Goal: Task Accomplishment & Management: Manage account settings

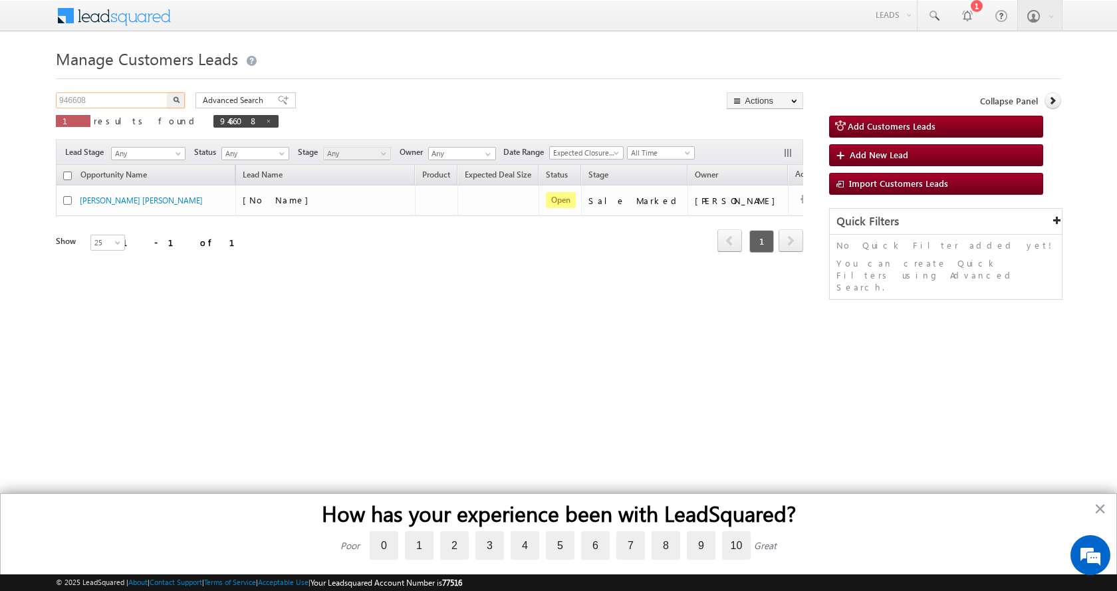
click at [74, 100] on input "946608" at bounding box center [113, 100] width 114 height 16
paste input "52114"
type input "952114"
click at [168, 92] on button "button" at bounding box center [176, 100] width 17 height 16
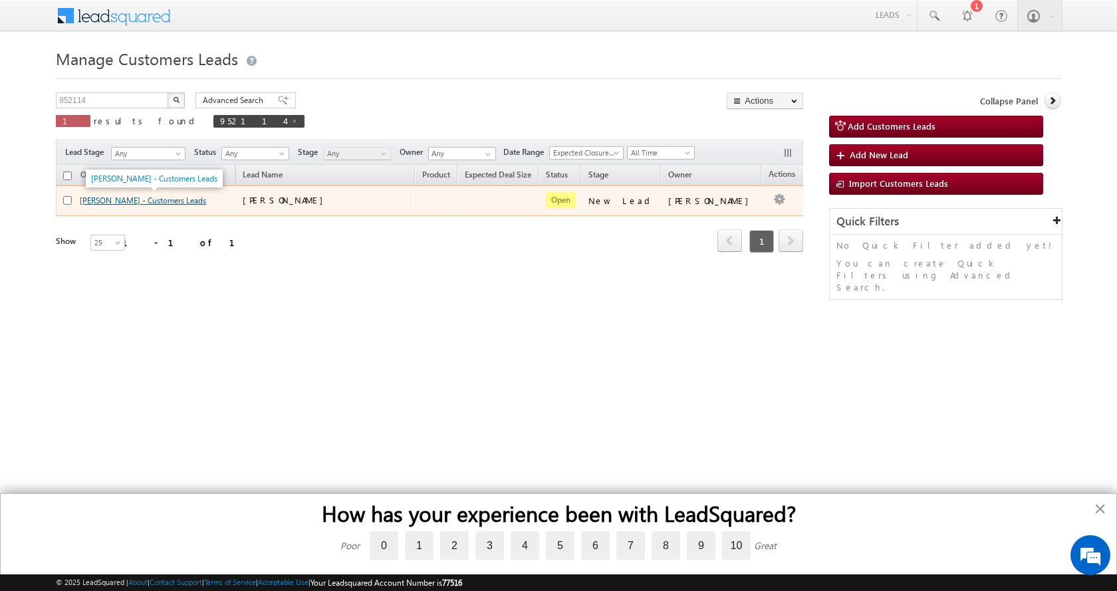
click at [110, 198] on link "[PERSON_NAME] - Customers Leads" at bounding box center [143, 201] width 126 height 10
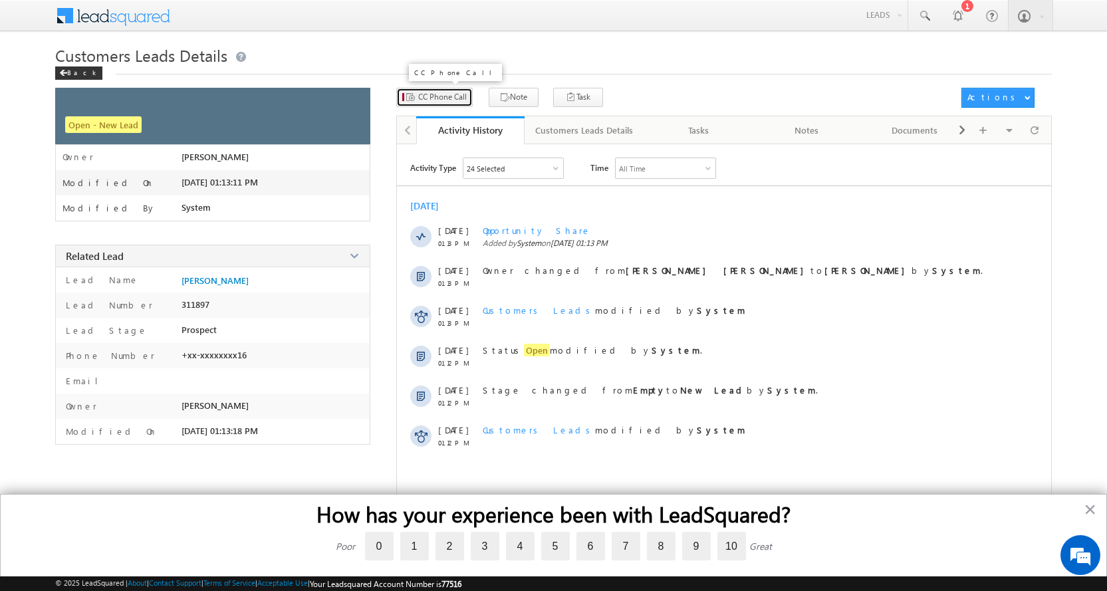
click at [444, 94] on span "CC Phone Call" at bounding box center [442, 97] width 49 height 12
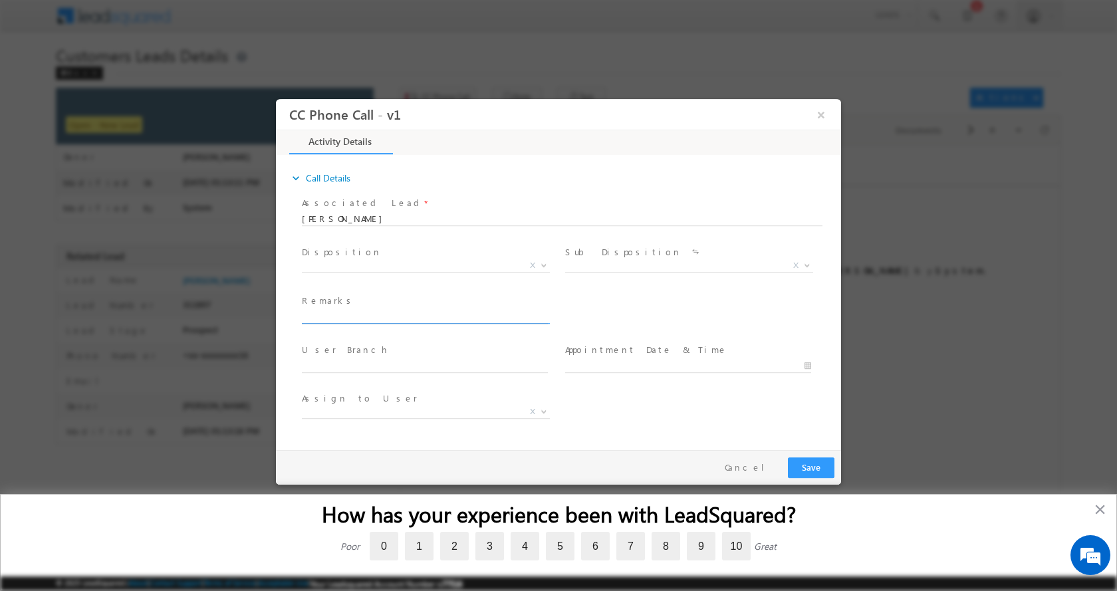
click at [356, 313] on input "text" at bounding box center [425, 316] width 246 height 13
type input "[PERSON_NAME]-8005917202- TOP UP- 2 L-302027 TO Jaipur"
click at [540, 263] on b at bounding box center [544, 264] width 8 height 5
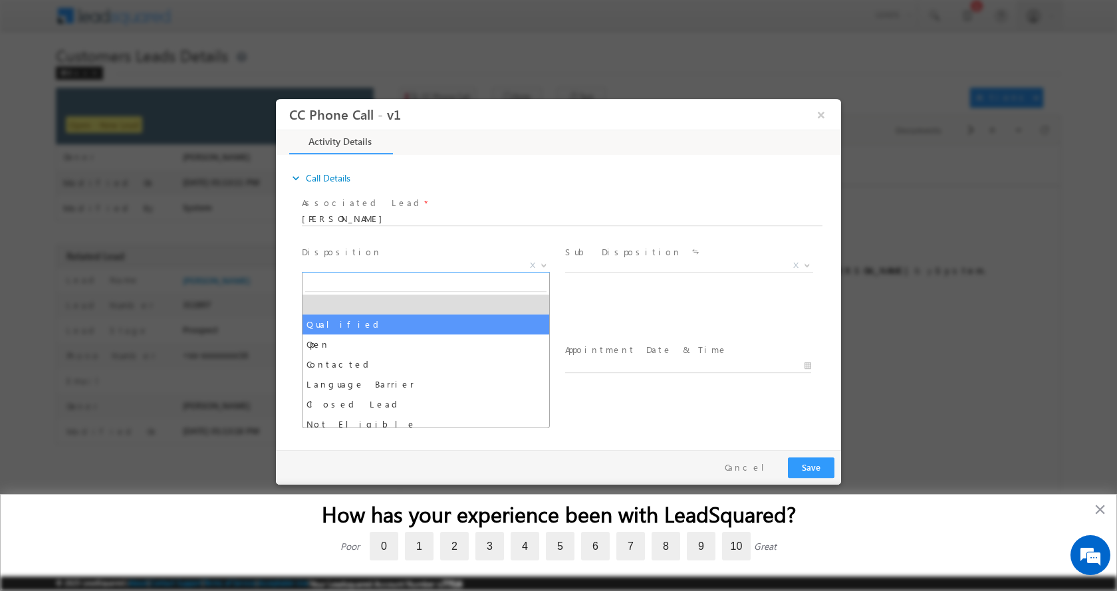
drag, startPoint x: 348, startPoint y: 325, endPoint x: 354, endPoint y: 326, distance: 6.7
select select "Qualified"
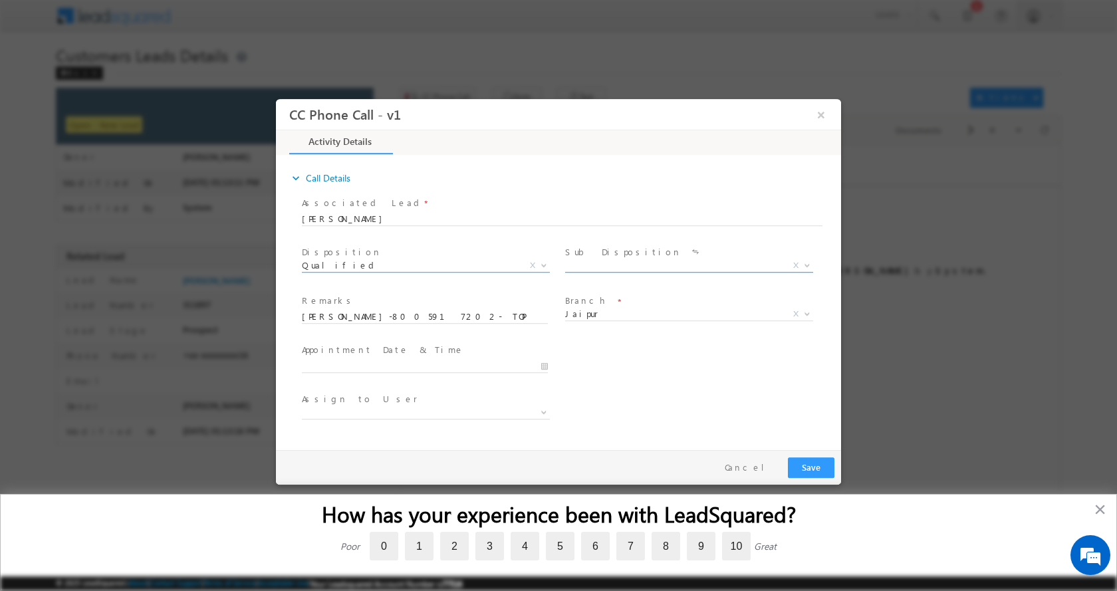
click at [807, 266] on span at bounding box center [805, 264] width 13 height 17
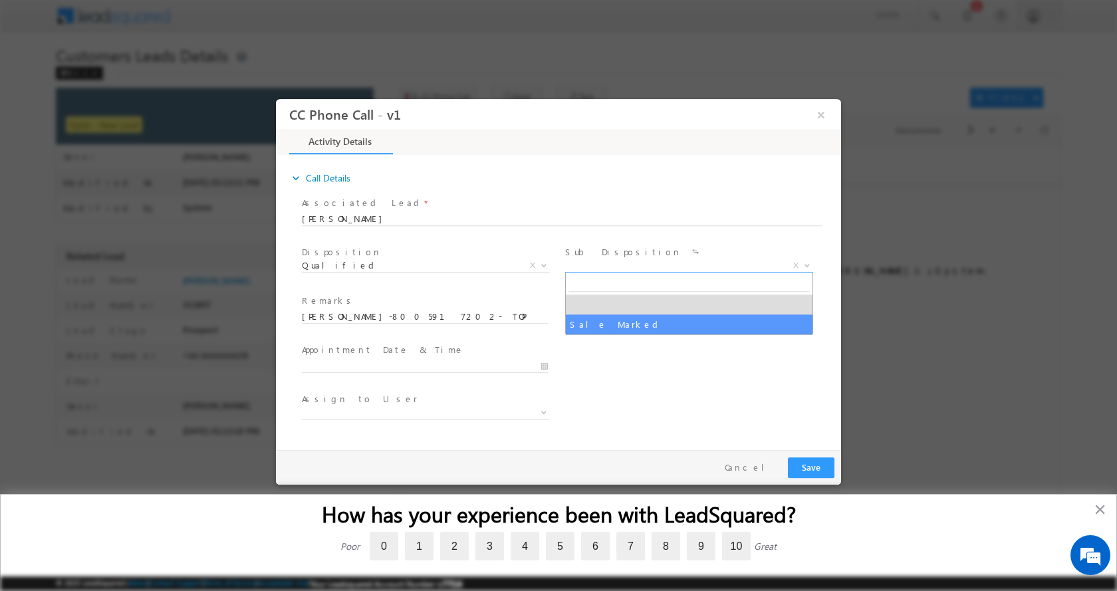
select select "Sale Marked"
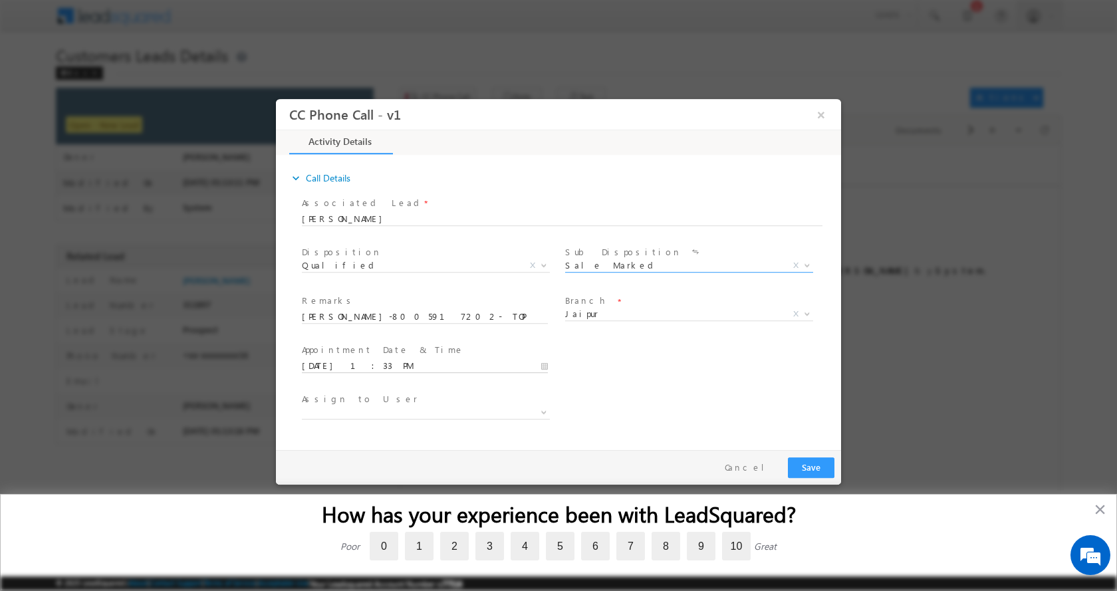
click at [542, 364] on input "10/01/2025 1:33 PM" at bounding box center [425, 365] width 246 height 13
type input "10/03/2025 12:33 PM"
type input "12"
click at [349, 351] on span at bounding box center [352, 354] width 9 height 10
type input "10/03/2025 11:33 AM"
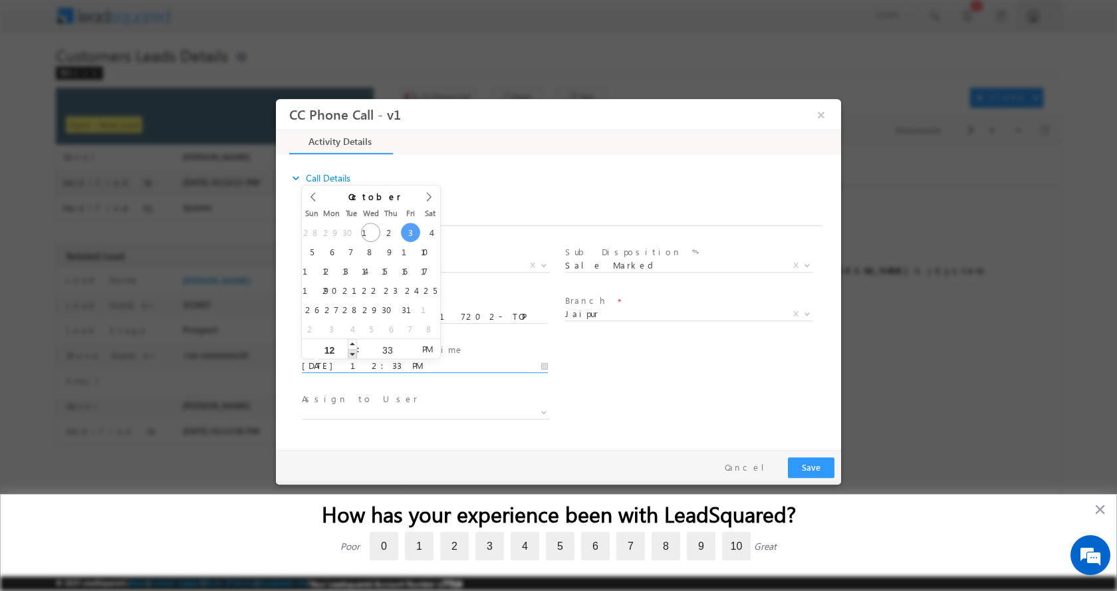
type input "11"
click at [350, 352] on span at bounding box center [352, 354] width 9 height 10
type input "10/03/2025 10:33 AM"
type input "10"
click at [351, 352] on span at bounding box center [352, 354] width 9 height 10
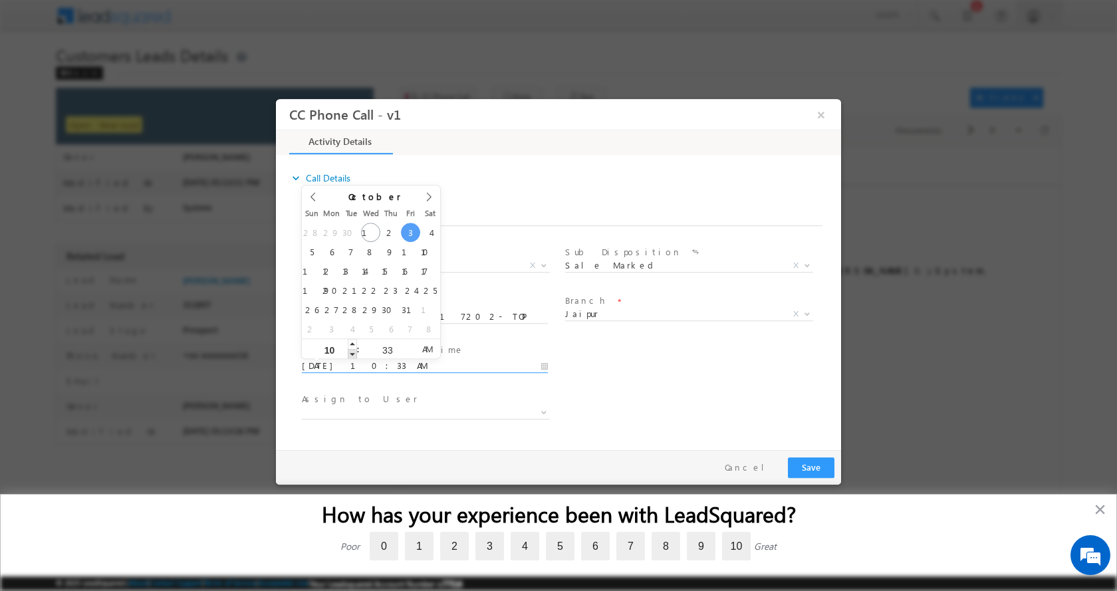
type input "10/03/2025 9:33 AM"
type input "09"
click at [351, 352] on span at bounding box center [352, 354] width 9 height 10
type input "11/04/2025 10:33 AM"
type input "10"
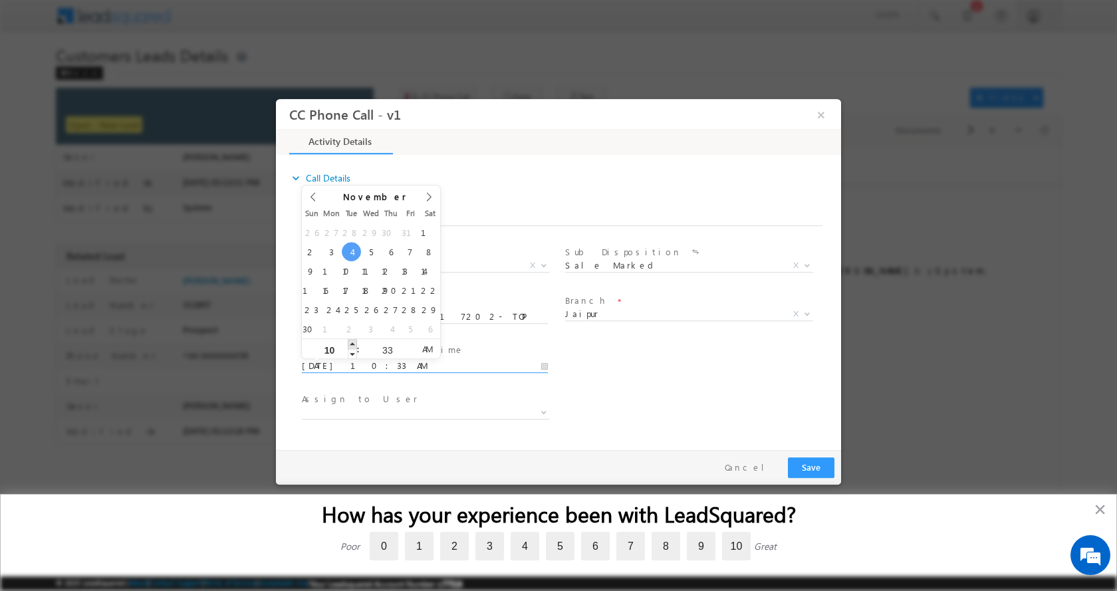
click at [353, 341] on span at bounding box center [352, 344] width 9 height 10
click at [318, 192] on span at bounding box center [313, 201] width 23 height 32
type input "10/03/2025 10:33 AM"
click at [805, 462] on button "Save" at bounding box center [811, 467] width 47 height 21
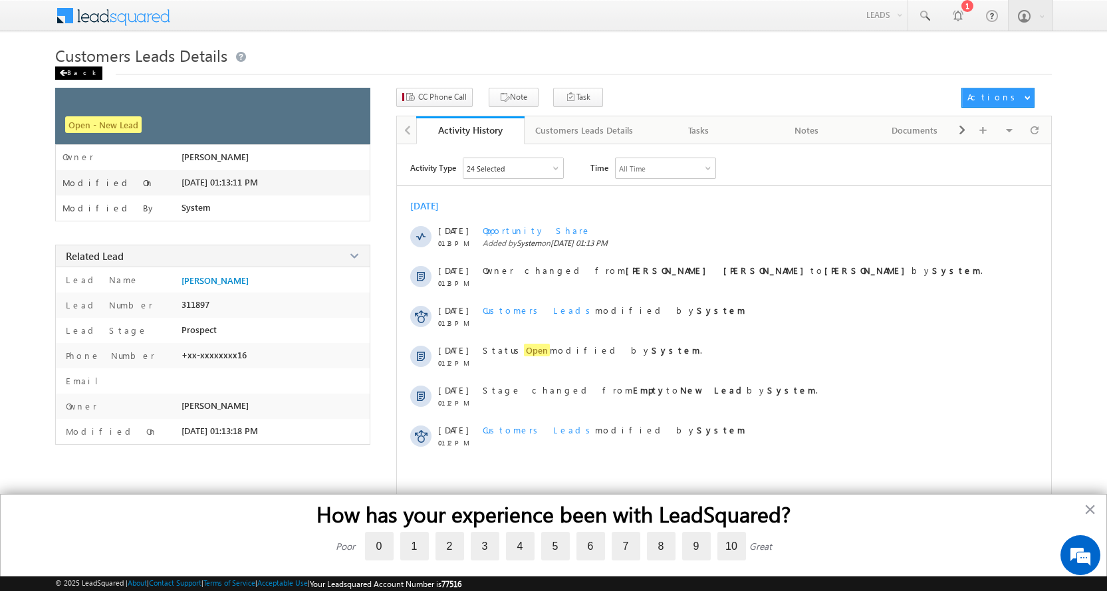
click at [72, 74] on div "Back" at bounding box center [78, 73] width 47 height 13
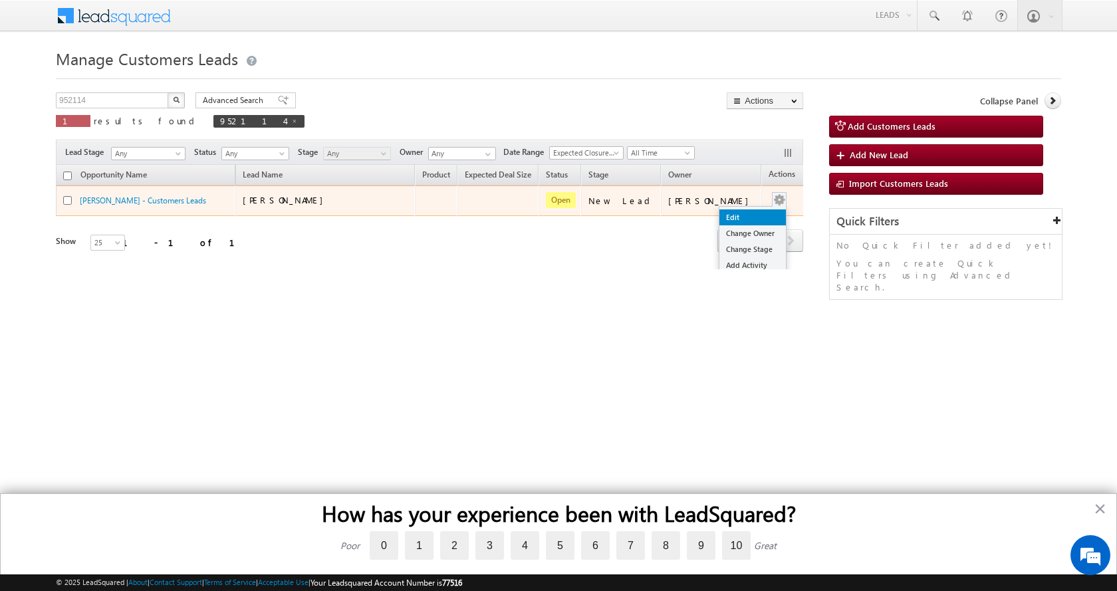
click at [720, 219] on link "Edit" at bounding box center [753, 218] width 67 height 16
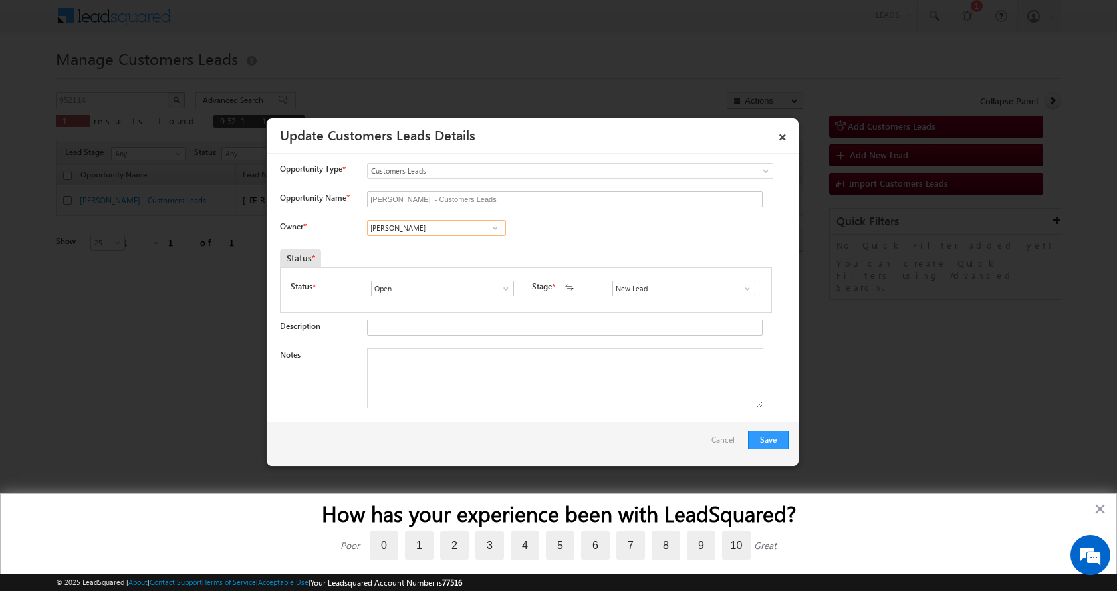
click at [440, 224] on input "Vikas Halwai" at bounding box center [436, 228] width 139 height 16
paste input "Mool Chand Sharma"
click at [435, 253] on span "[EMAIL_ADDRESS][DOMAIN_NAME]" at bounding box center [432, 254] width 120 height 10
type input "[PERSON_NAME]"
click at [420, 382] on textarea "Notes" at bounding box center [565, 379] width 396 height 60
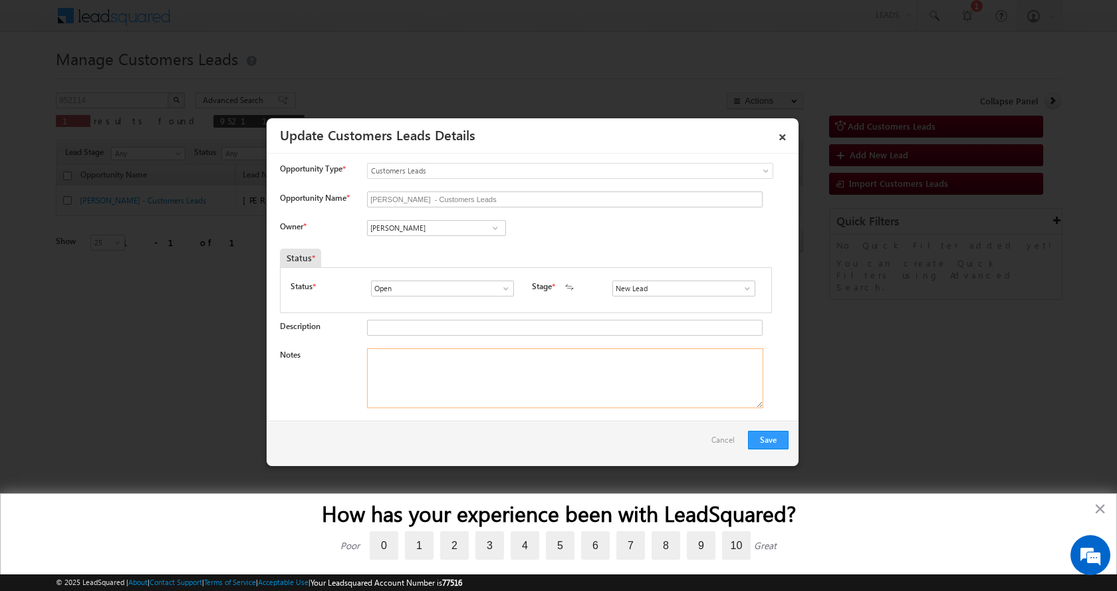
paste textarea "[PERSON_NAME]-8005917202- TOP UP- 2 L-302027 TO Jaipur"
type textarea "[PERSON_NAME]-8005917202- TOP UP- 2 L-302027 TO Jaipur"
click at [761, 436] on button "Save" at bounding box center [768, 440] width 41 height 19
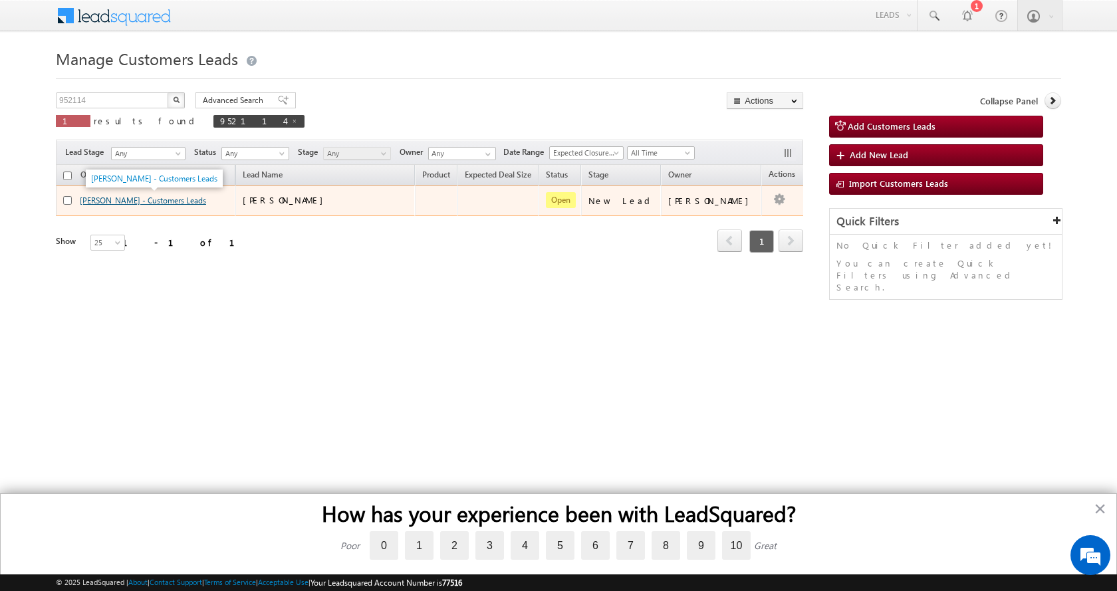
click at [182, 200] on link "Danish Khan - Customers Leads" at bounding box center [143, 201] width 126 height 10
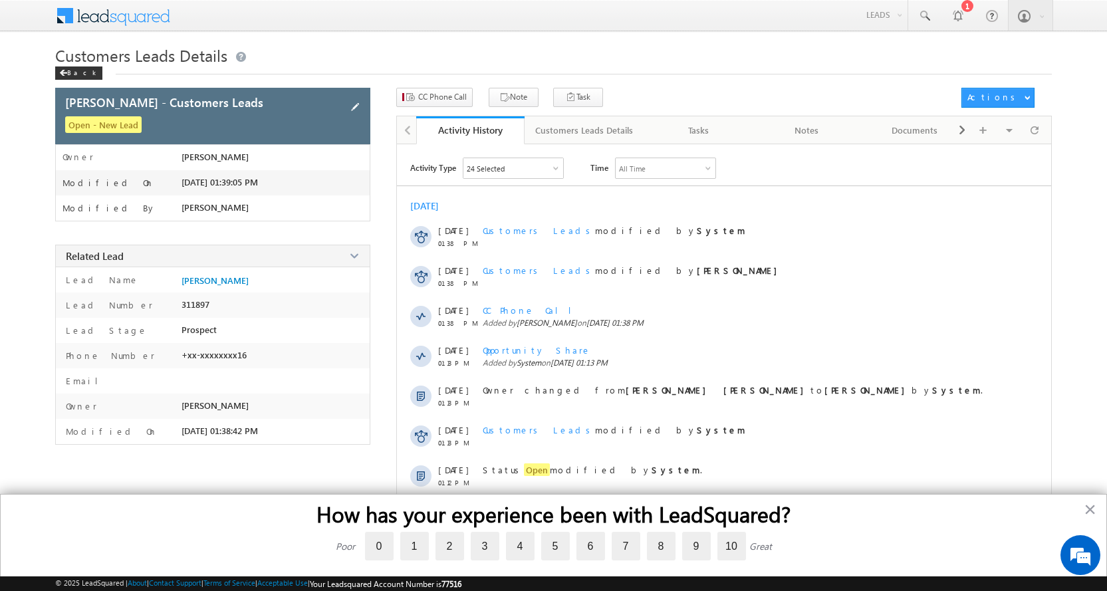
click at [354, 102] on span at bounding box center [355, 107] width 15 height 15
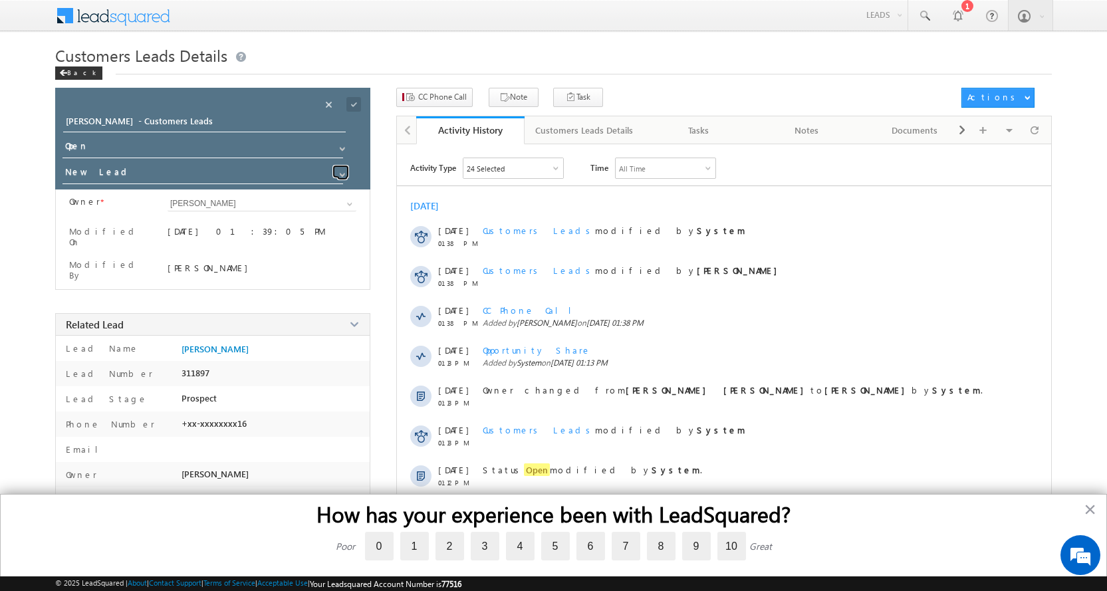
click at [343, 171] on span at bounding box center [342, 175] width 11 height 11
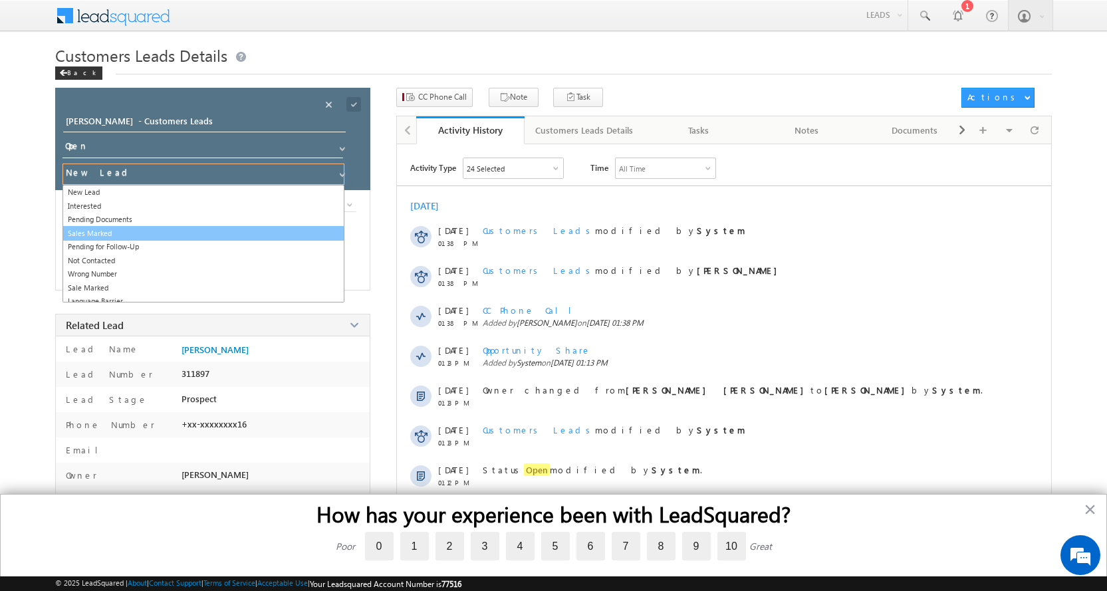
click at [103, 234] on link "Sales Marked" at bounding box center [204, 233] width 282 height 15
type input "Sales Marked"
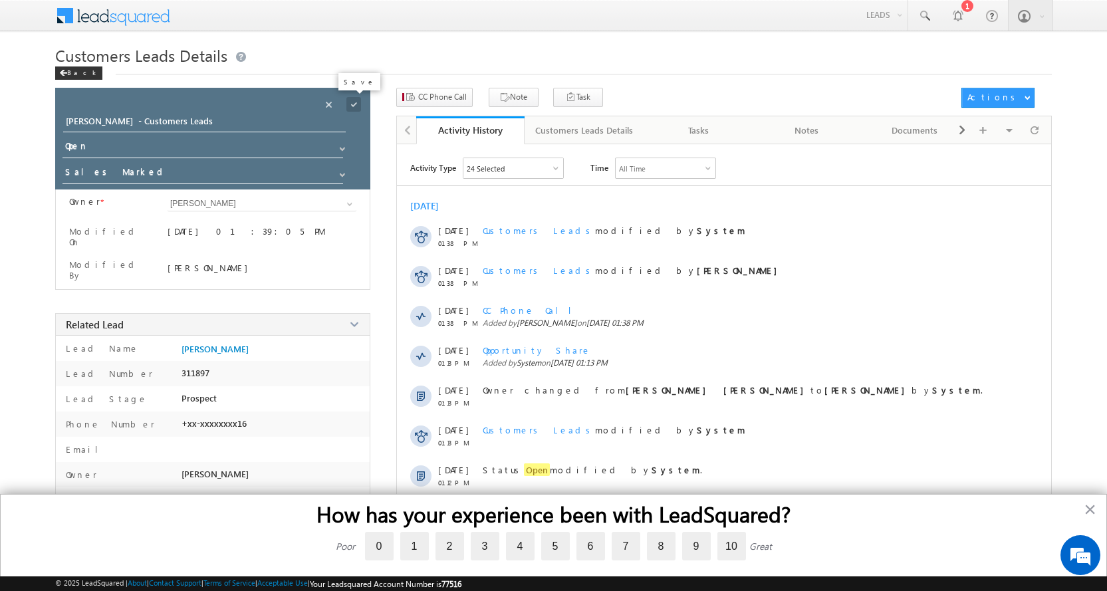
click at [358, 104] on span at bounding box center [354, 104] width 15 height 15
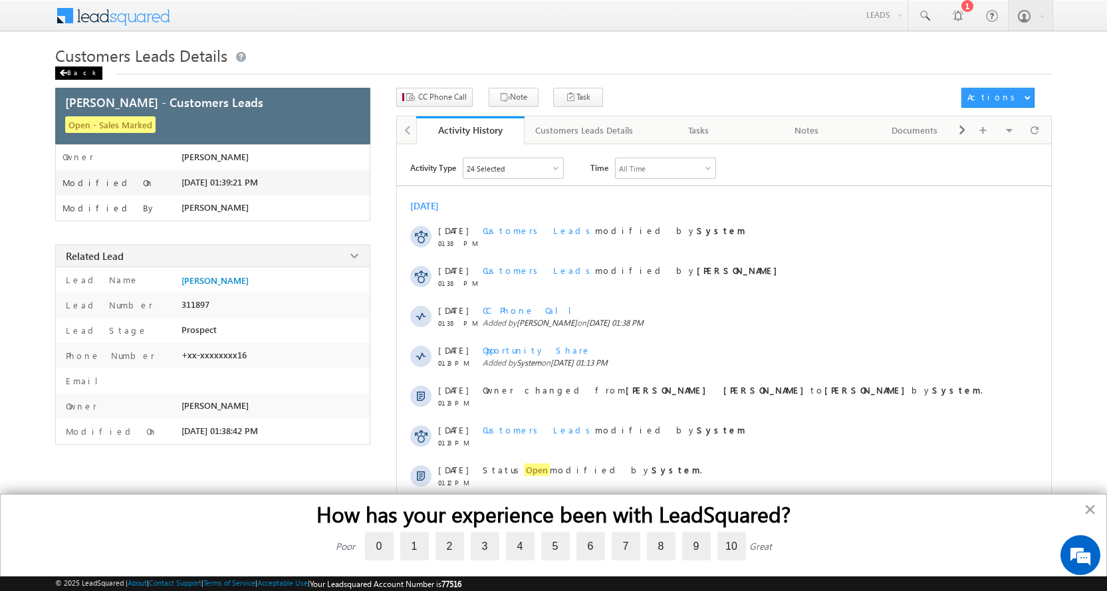
click at [69, 69] on div "Back" at bounding box center [78, 73] width 47 height 13
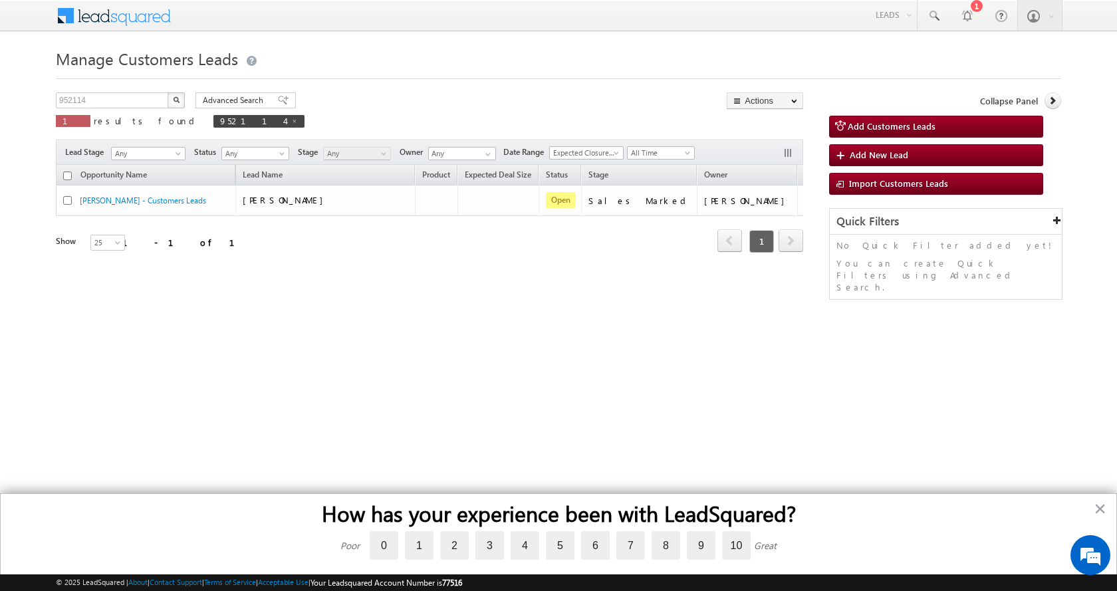
click at [81, 90] on div "Manage Customers Leads 952114 X 1 results found 952114 Advanced Search Advanced…" at bounding box center [559, 211] width 1006 height 333
drag, startPoint x: 81, startPoint y: 90, endPoint x: 78, endPoint y: 100, distance: 11.0
click at [80, 90] on div "Manage Customers Leads 952114 X 1 results found 952114 Advanced Search Advanced…" at bounding box center [559, 211] width 1006 height 333
click at [78, 100] on input "952114" at bounding box center [113, 100] width 114 height 16
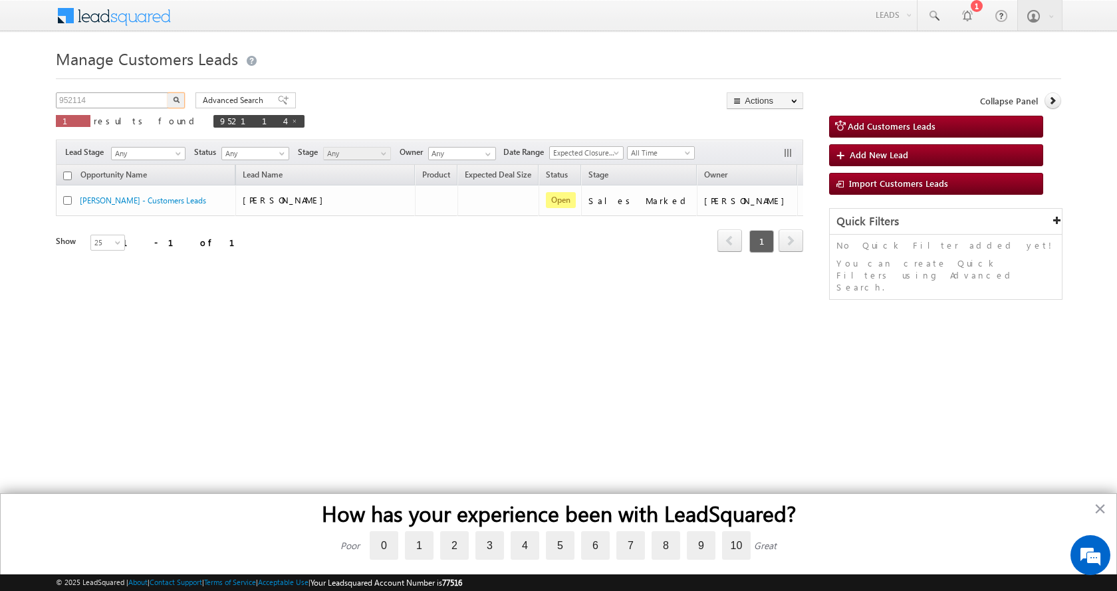
click at [168, 92] on button "button" at bounding box center [176, 100] width 17 height 16
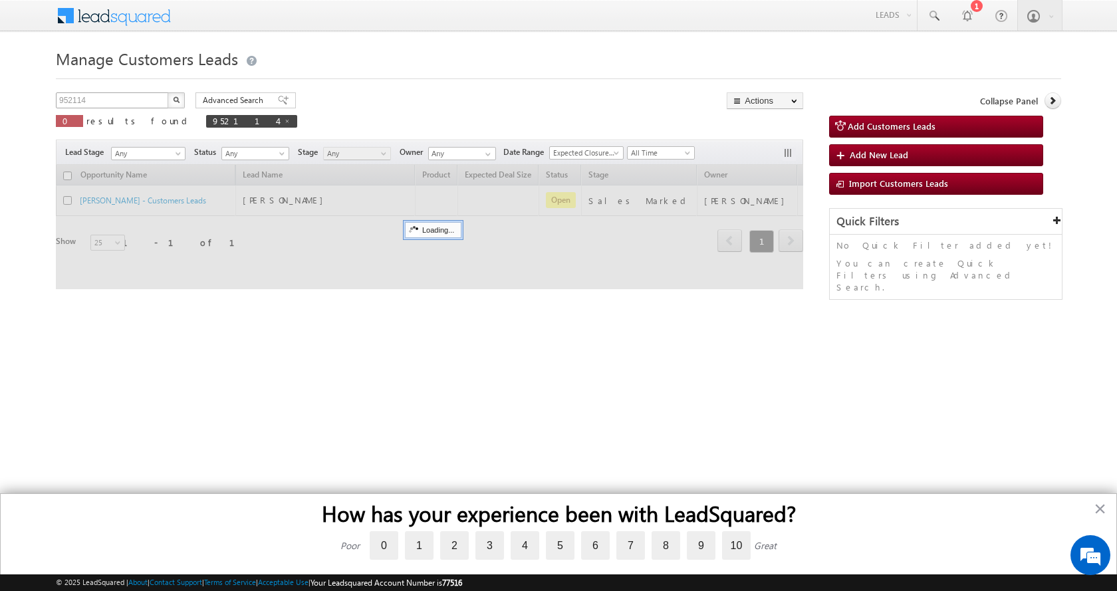
click at [168, 92] on button "button" at bounding box center [176, 100] width 17 height 16
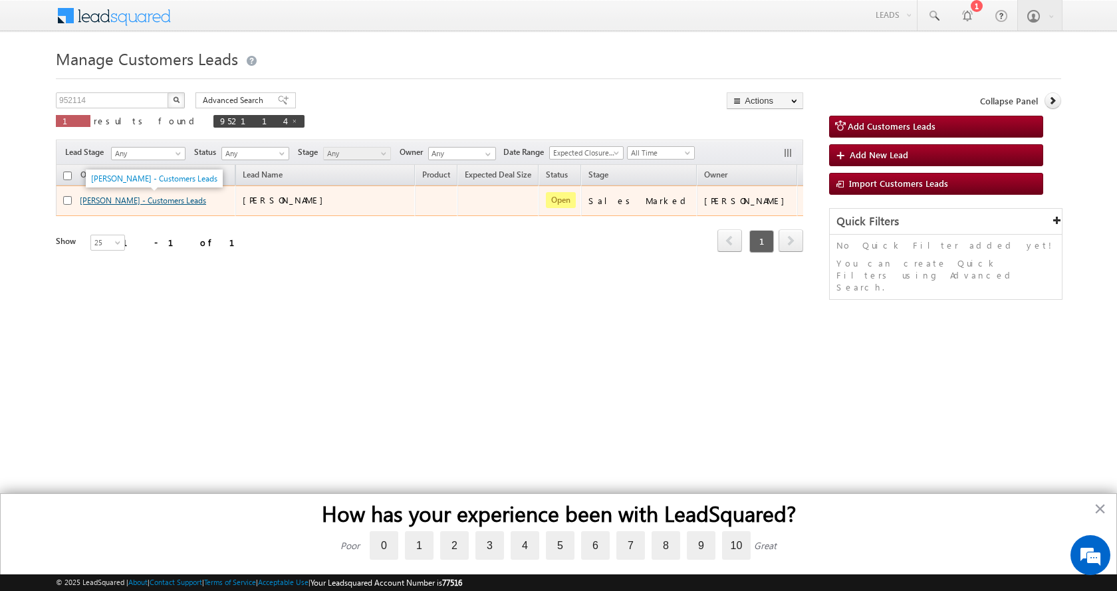
click at [160, 201] on link "[PERSON_NAME] - Customers Leads" at bounding box center [143, 201] width 126 height 10
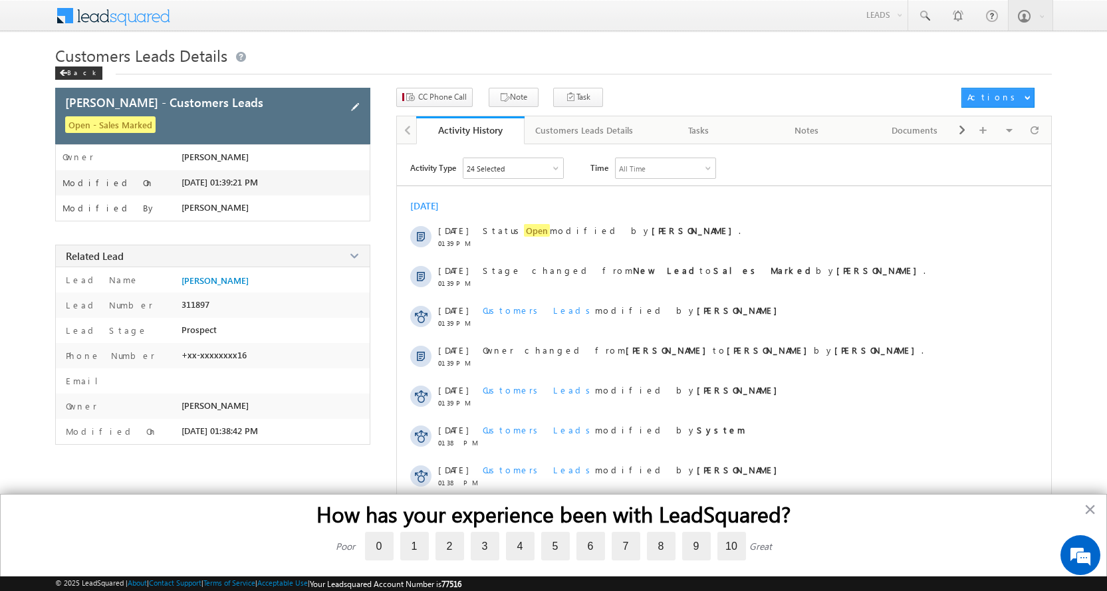
click at [354, 104] on span at bounding box center [355, 107] width 15 height 15
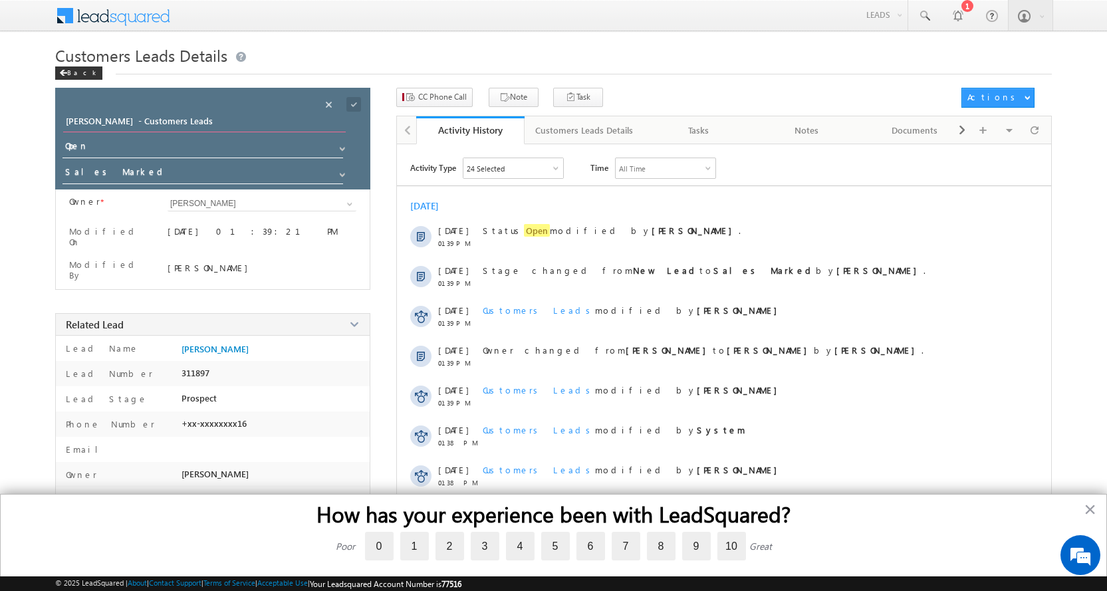
drag, startPoint x: 115, startPoint y: 119, endPoint x: 7, endPoint y: 126, distance: 108.7
click at [7, 126] on body "Menu [PERSON_NAME] sitar a11@k serve .co.i n" at bounding box center [553, 331] width 1107 height 662
paste input "[PERSON_NAME]"
type input "Reshami [PERSON_NAME] - Customers Leads"
click at [353, 106] on span at bounding box center [354, 104] width 15 height 15
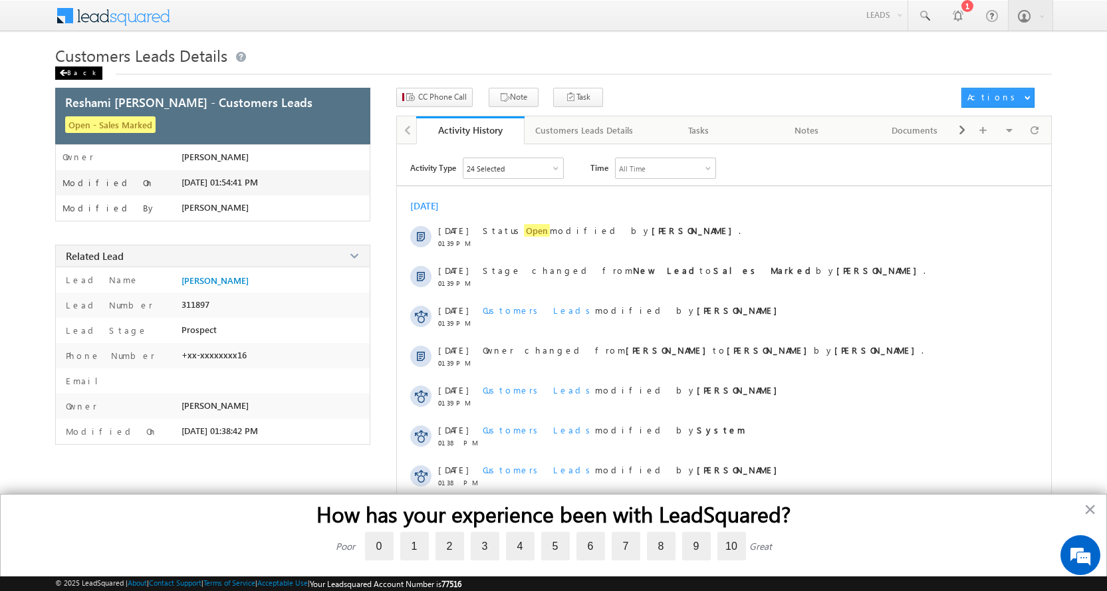
click at [63, 70] on span at bounding box center [63, 73] width 8 height 7
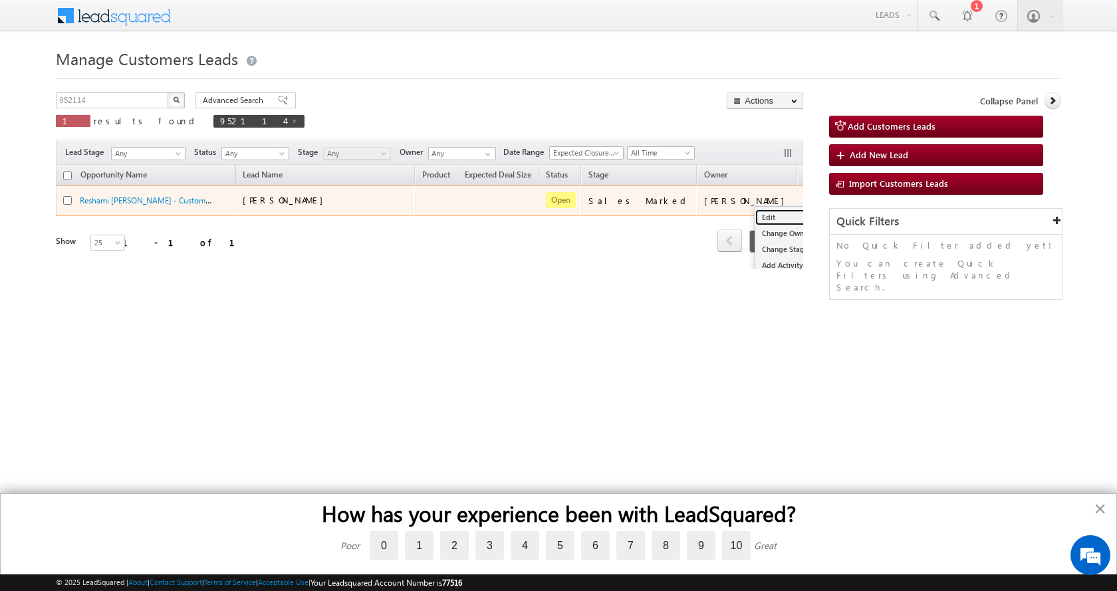
click at [756, 212] on link "Edit" at bounding box center [789, 218] width 67 height 16
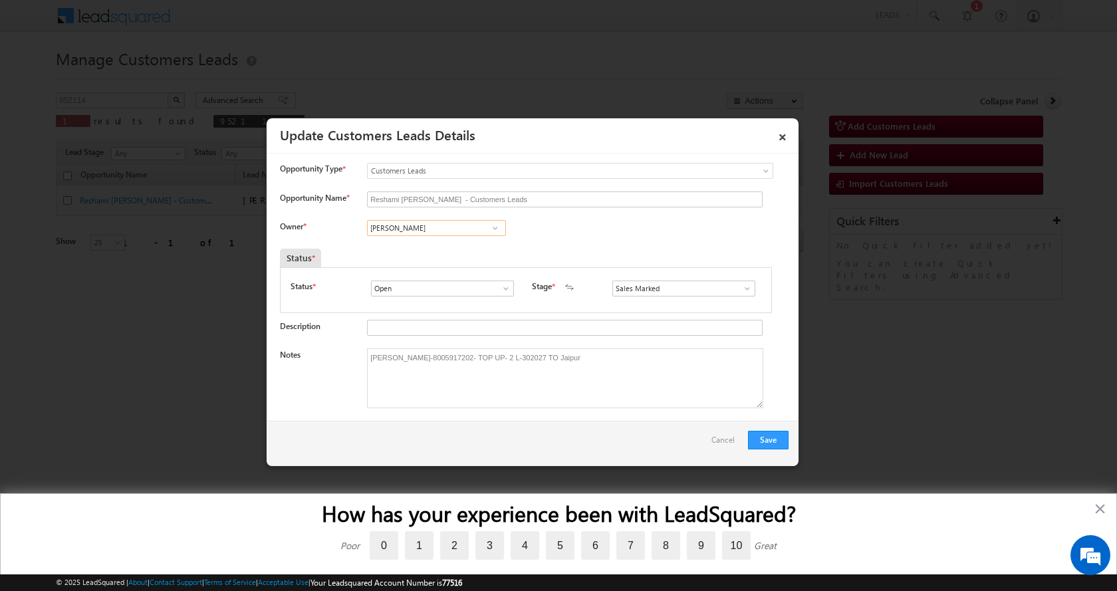
click at [381, 229] on input "[PERSON_NAME]" at bounding box center [436, 228] width 139 height 16
paste input "[PERSON_NAME]"
click at [460, 247] on link "[PERSON_NAME] [PERSON_NAME][EMAIL_ADDRESS][DOMAIN_NAME]" at bounding box center [436, 248] width 139 height 25
type input "[PERSON_NAME]"
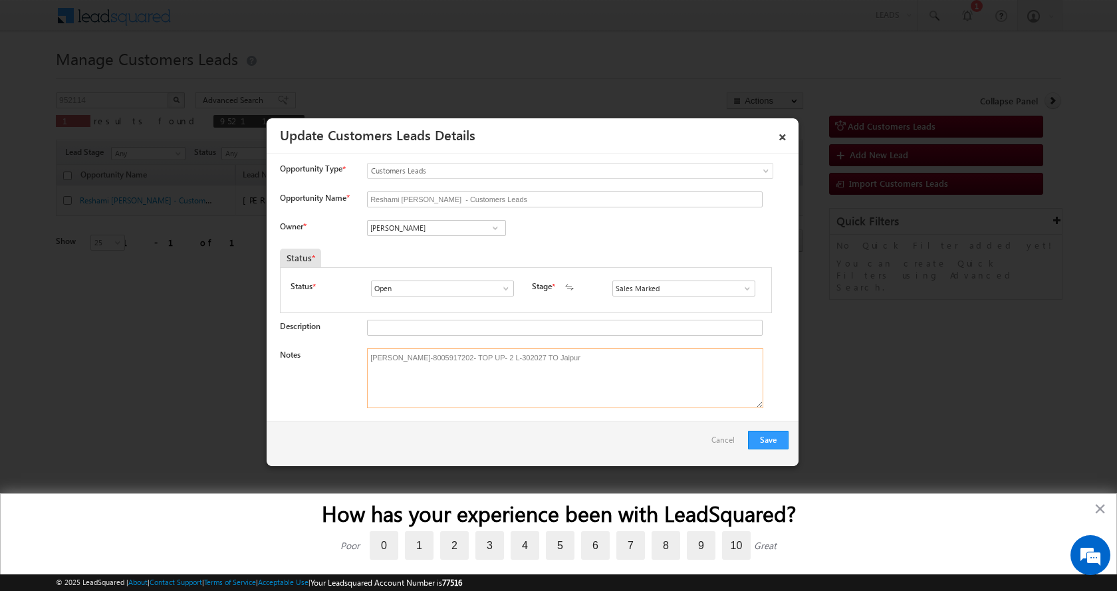
click at [632, 392] on textarea "[PERSON_NAME]-8005917202- TOP UP- 2 L-302027 TO Jaipur" at bounding box center [565, 379] width 396 height 60
click at [768, 443] on button "Save" at bounding box center [768, 440] width 41 height 19
